Goal: Find specific page/section: Find specific page/section

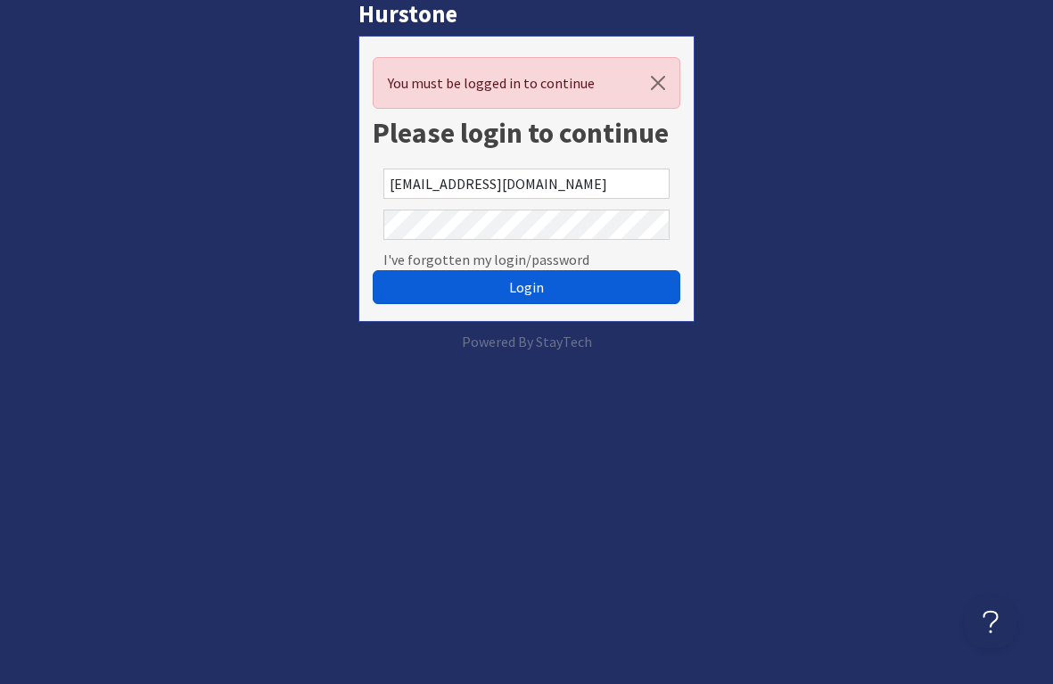
click at [460, 287] on button "Login" at bounding box center [527, 287] width 308 height 34
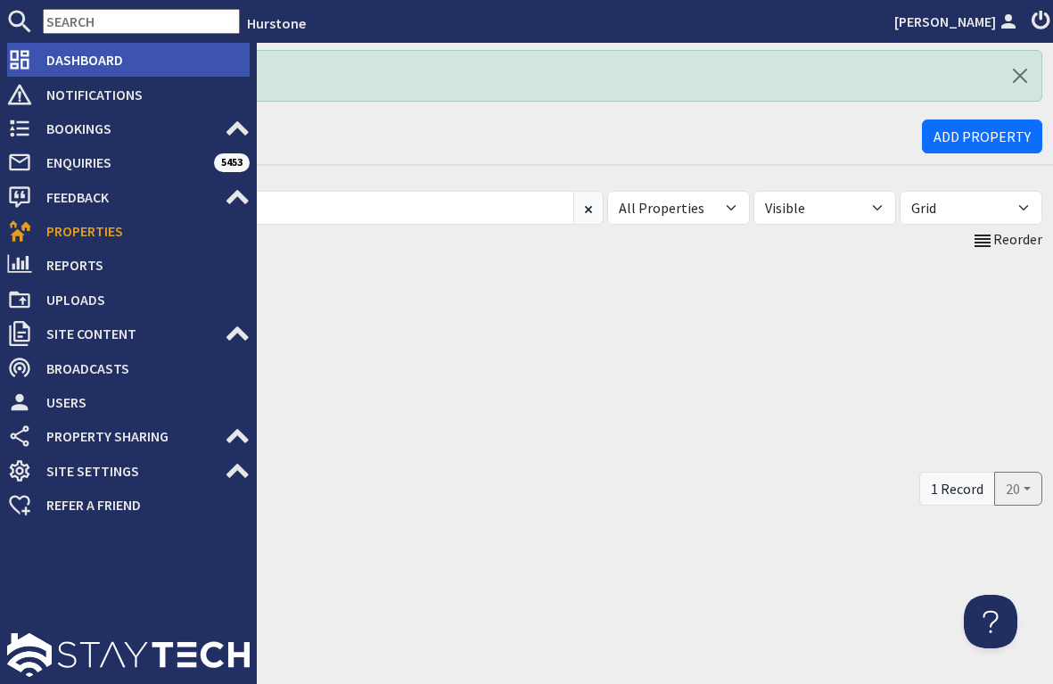
click at [62, 62] on span "Dashboard" at bounding box center [141, 59] width 218 height 29
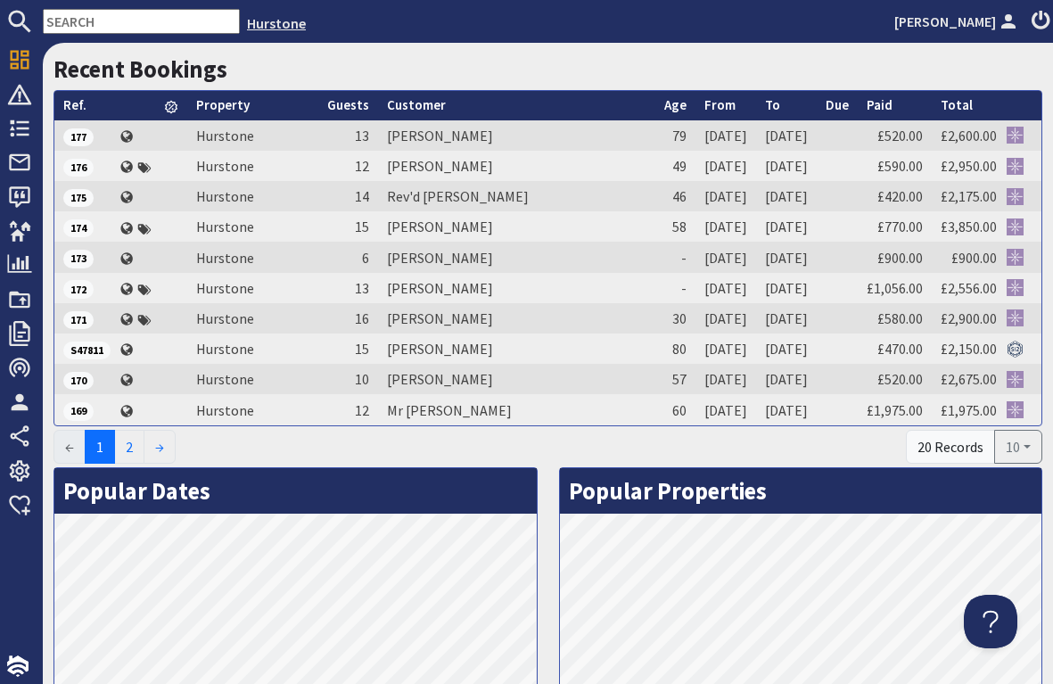
scroll to position [680, 0]
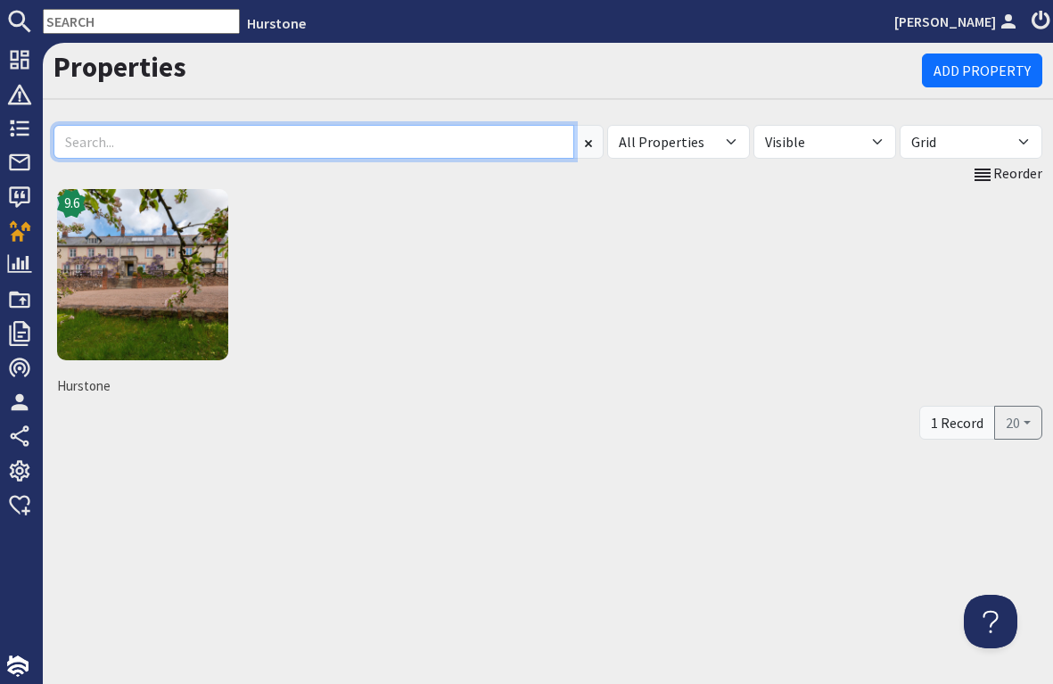
click at [105, 133] on input at bounding box center [313, 142] width 521 height 34
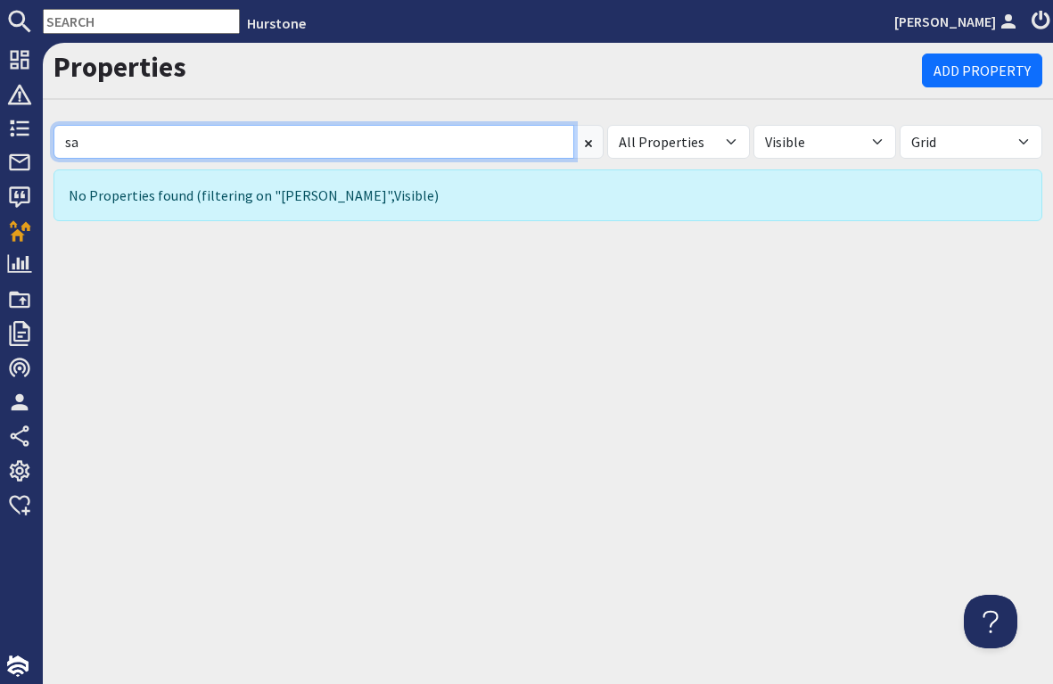
type input "s"
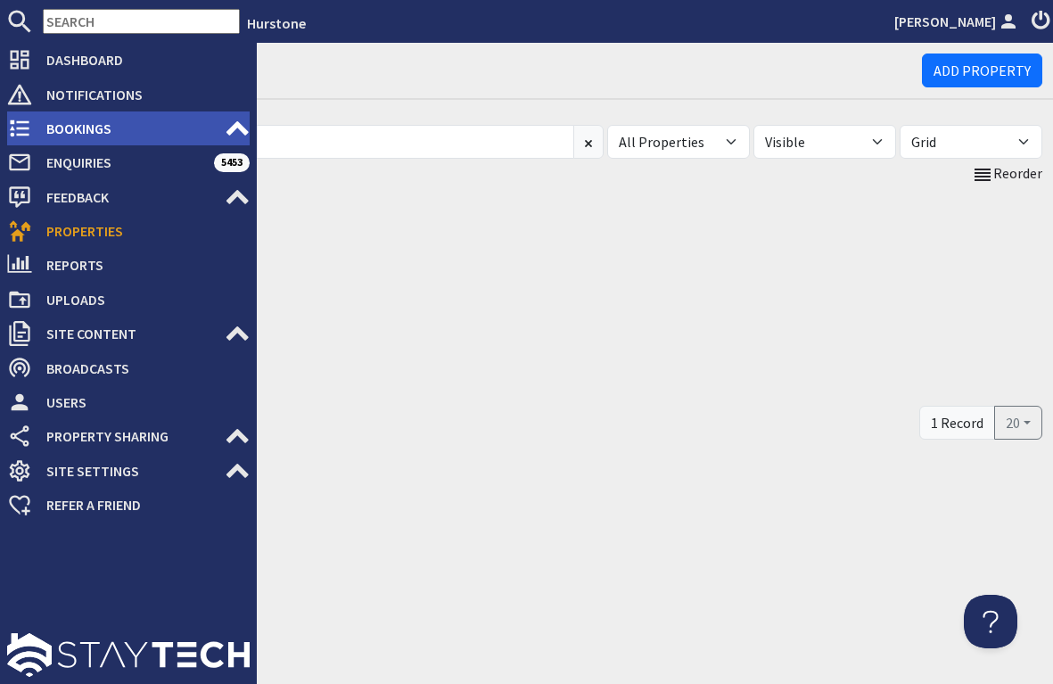
click at [65, 132] on span "Bookings" at bounding box center [128, 128] width 193 height 29
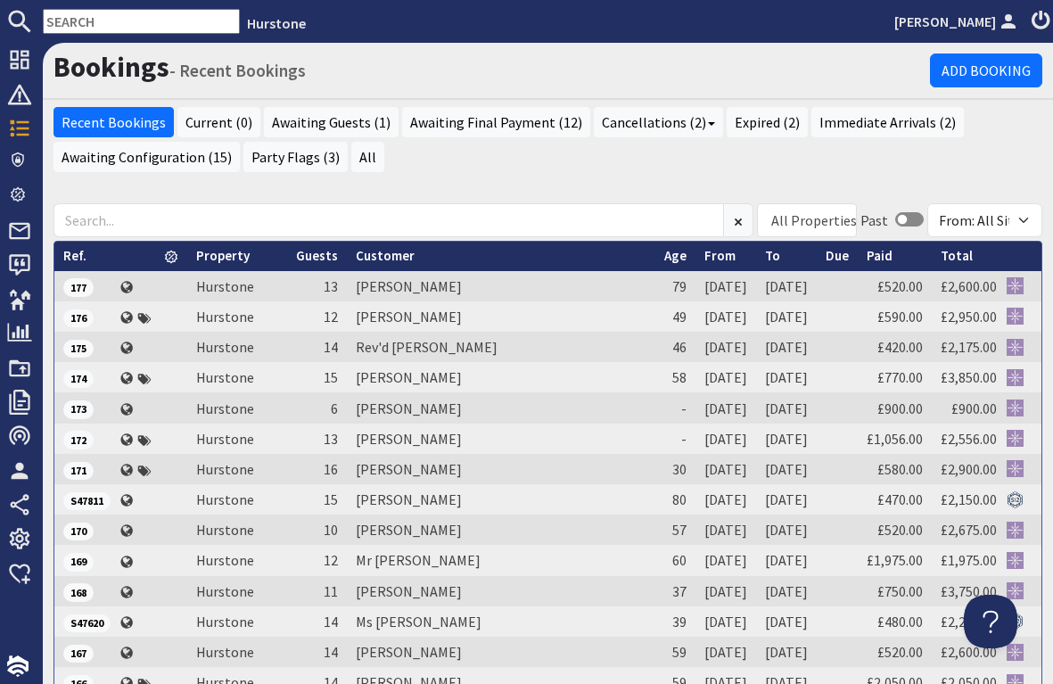
click at [83, 21] on input "text" at bounding box center [141, 21] width 197 height 25
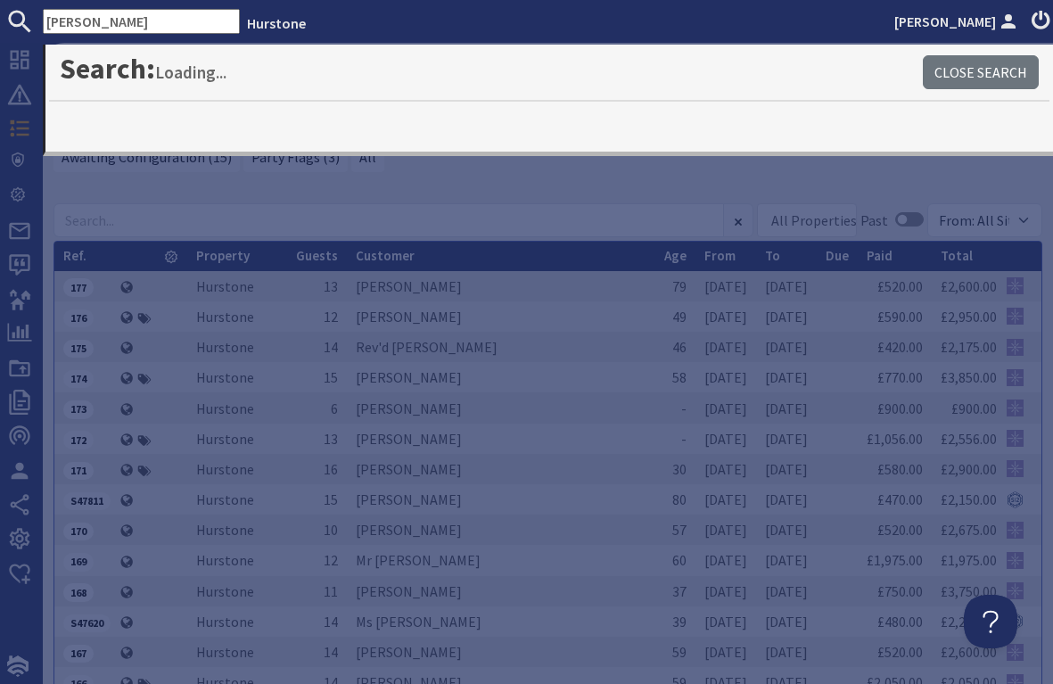
type input "[PERSON_NAME]"
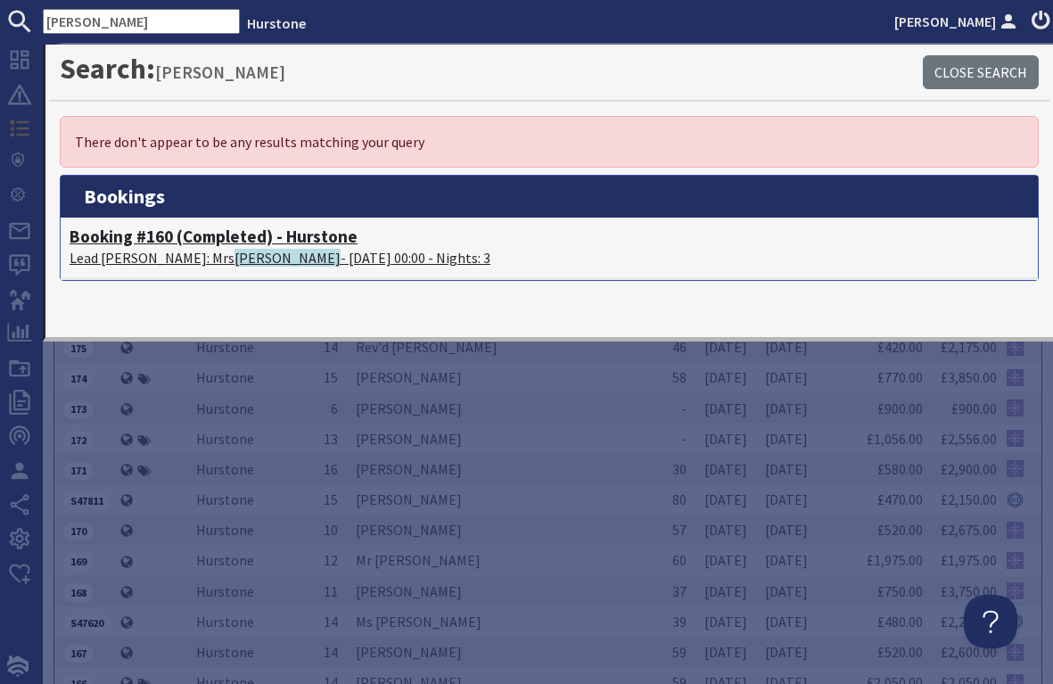
click at [154, 249] on p "Lead [PERSON_NAME]: [PERSON_NAME] - [DATE] 00:00 - Nights: 3" at bounding box center [549, 257] width 959 height 21
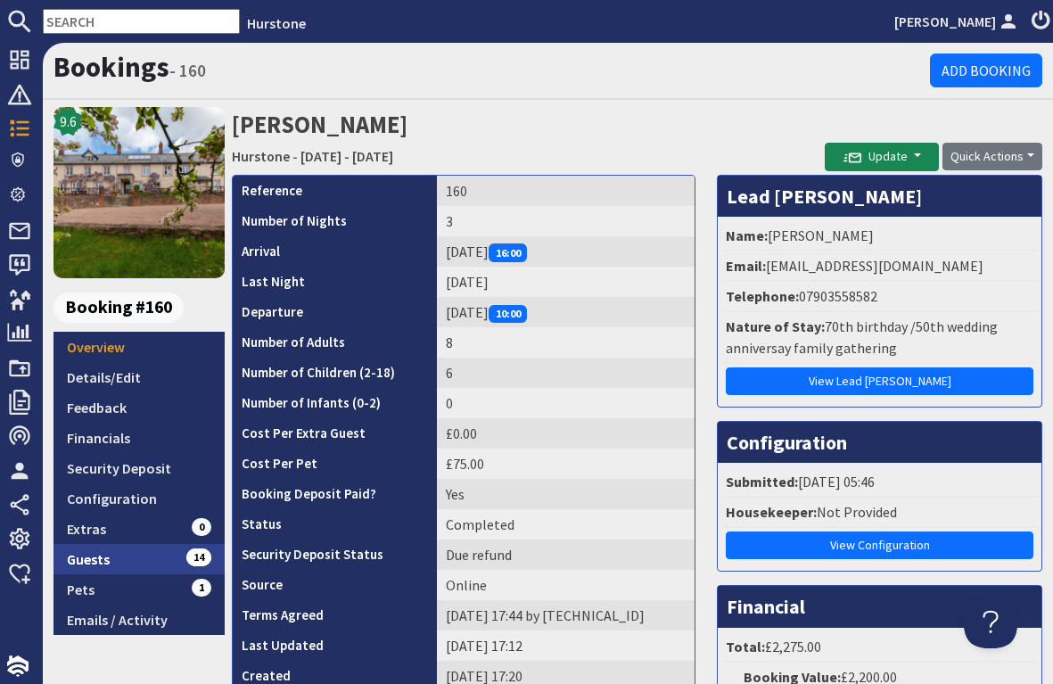
click at [71, 562] on link "Guests 14" at bounding box center [138, 559] width 171 height 30
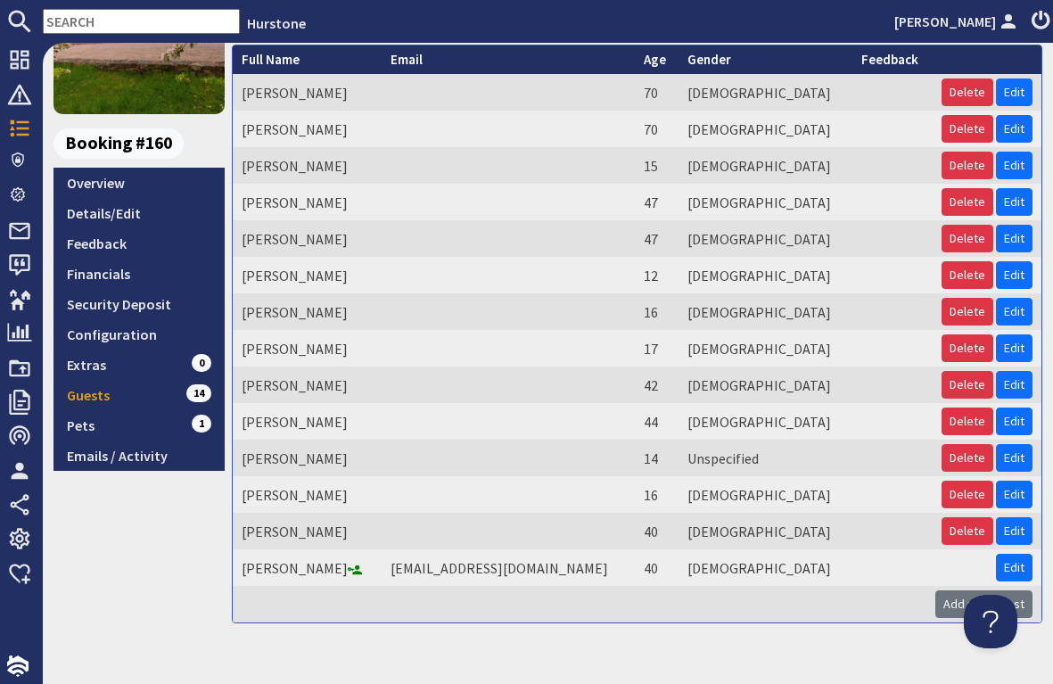
scroll to position [159, 0]
